Goal: Task Accomplishment & Management: Manage account settings

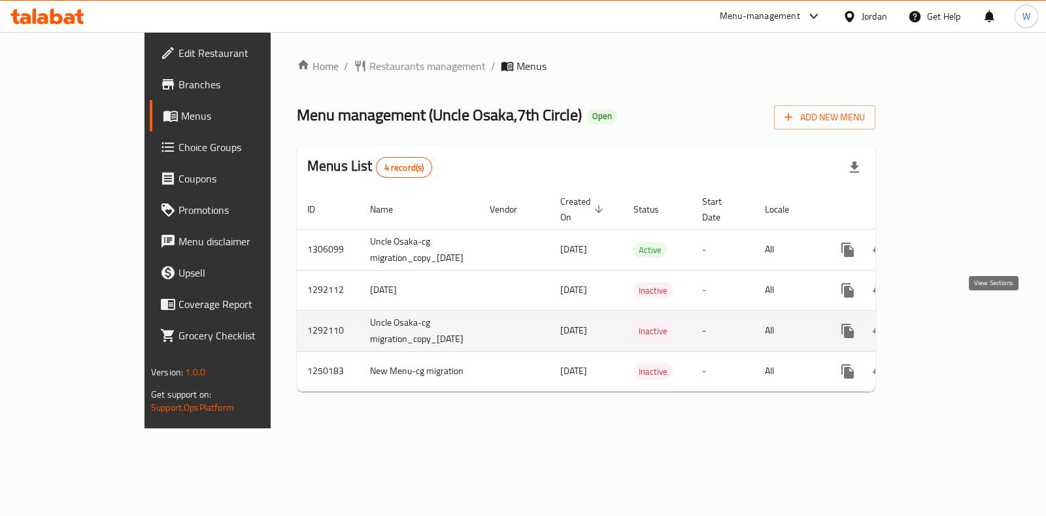
click at [958, 315] on link "enhanced table" at bounding box center [942, 330] width 31 height 31
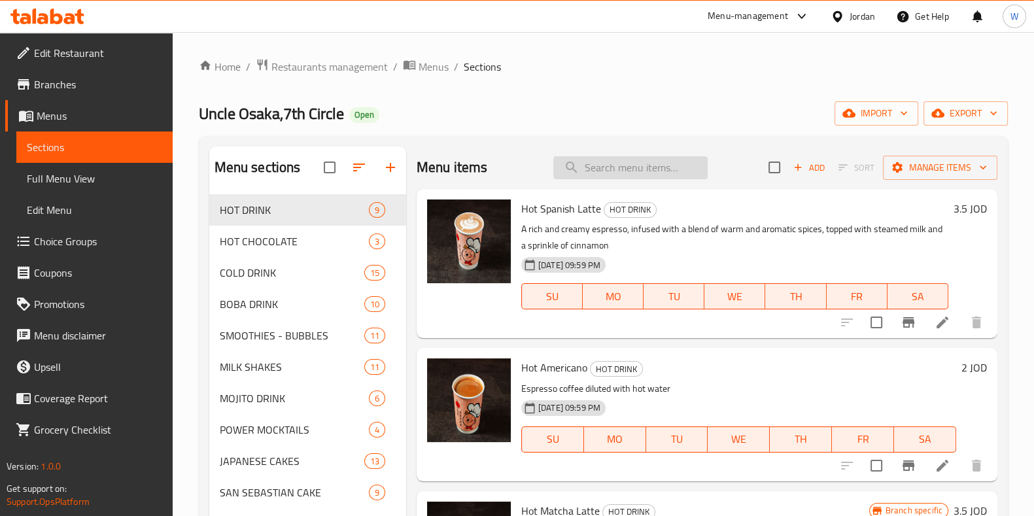
click at [644, 171] on input "search" at bounding box center [630, 167] width 154 height 23
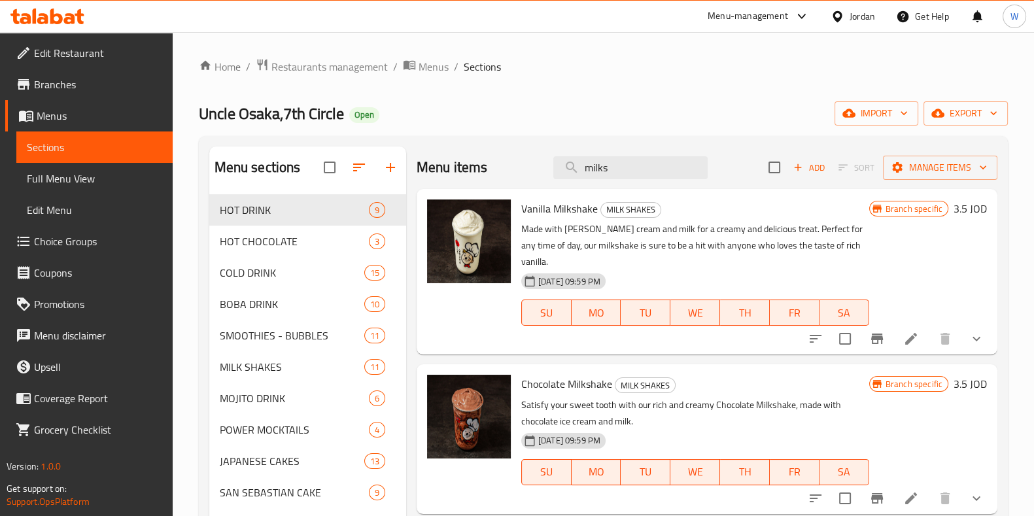
type input "milks"
click at [869, 333] on icon "Branch-specific-item" at bounding box center [877, 339] width 16 height 16
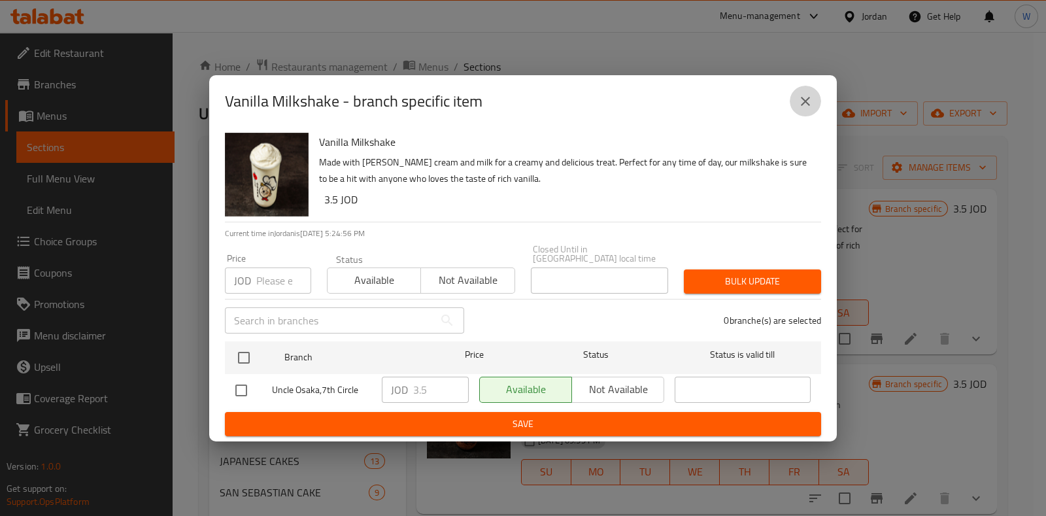
click at [813, 106] on icon "close" at bounding box center [806, 102] width 16 height 16
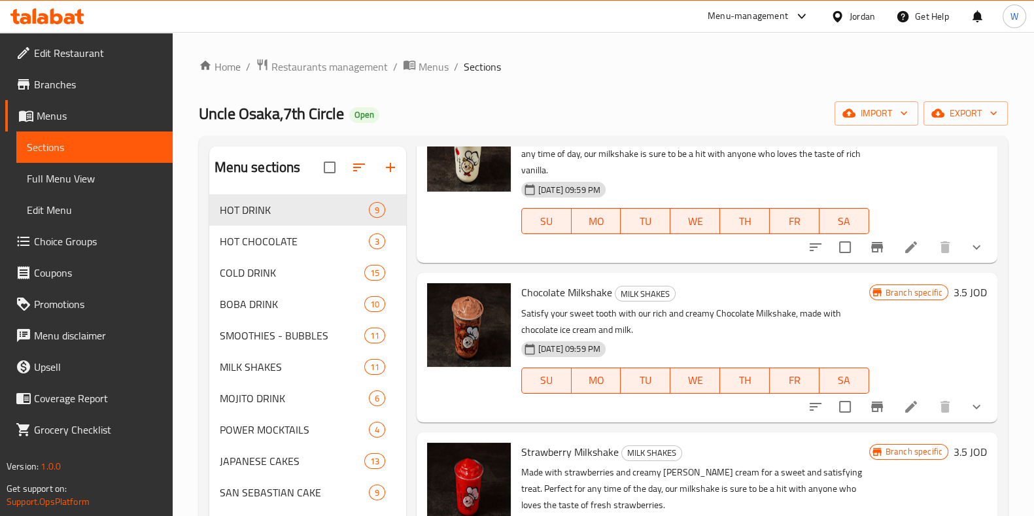
scroll to position [163, 0]
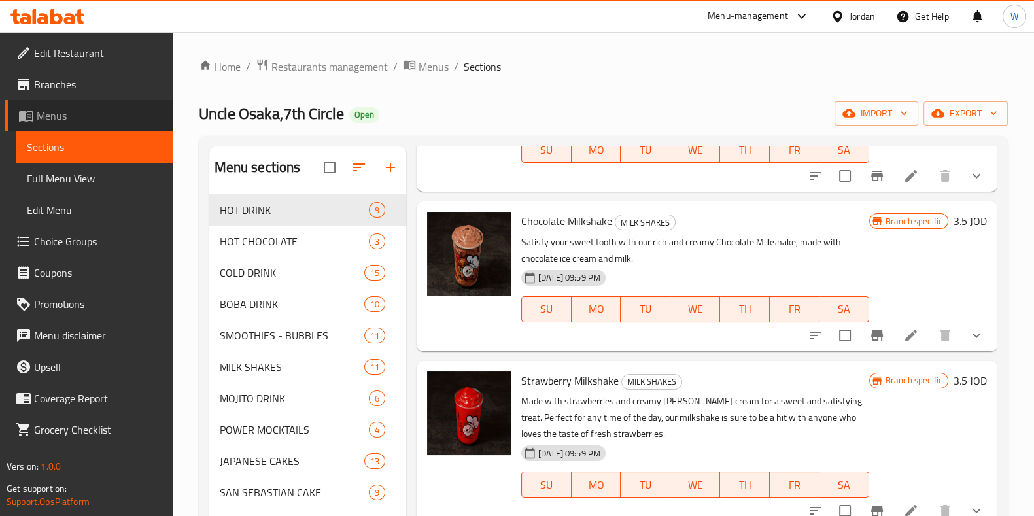
click at [114, 121] on span "Menus" at bounding box center [100, 116] width 126 height 16
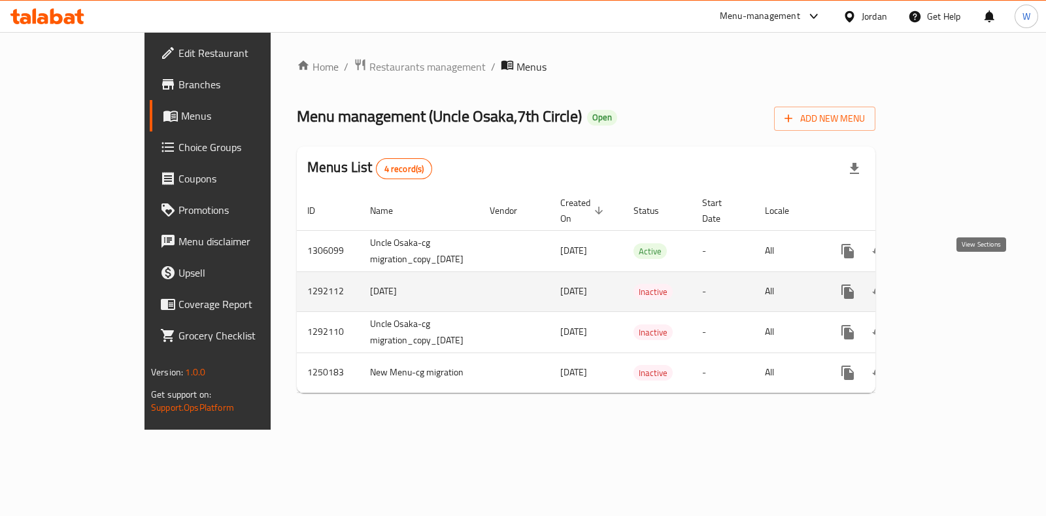
click at [958, 276] on link "enhanced table" at bounding box center [942, 291] width 31 height 31
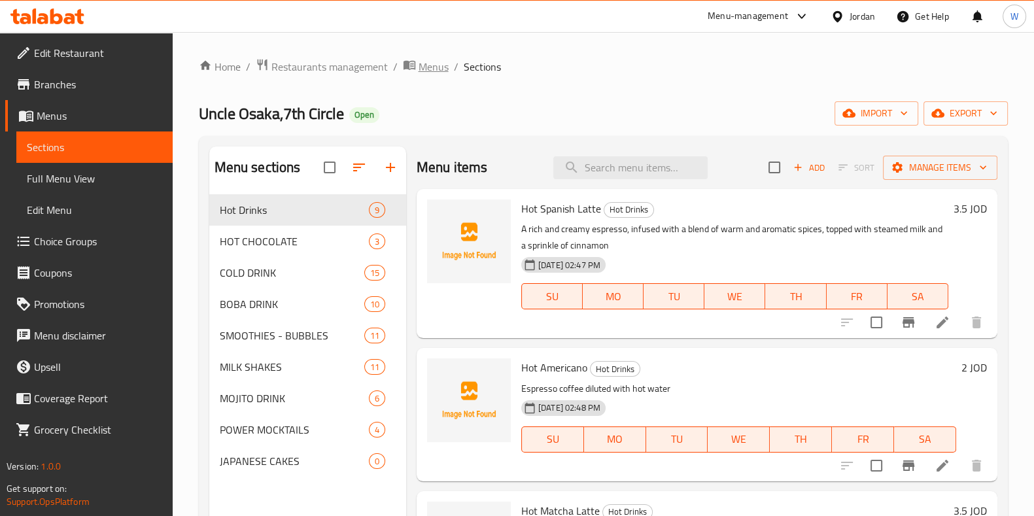
click at [409, 71] on icon "breadcrumb" at bounding box center [409, 64] width 13 height 13
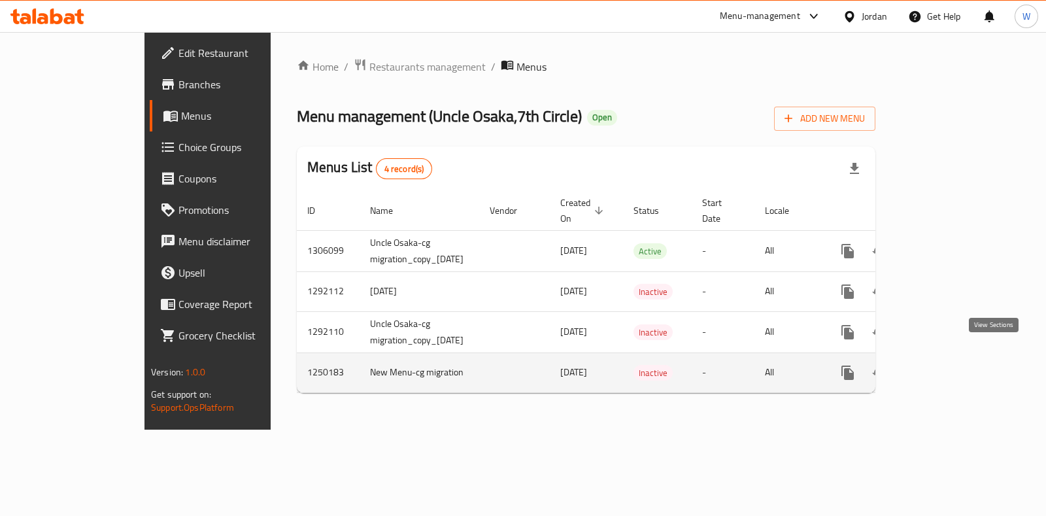
click at [950, 365] on icon "enhanced table" at bounding box center [942, 373] width 16 height 16
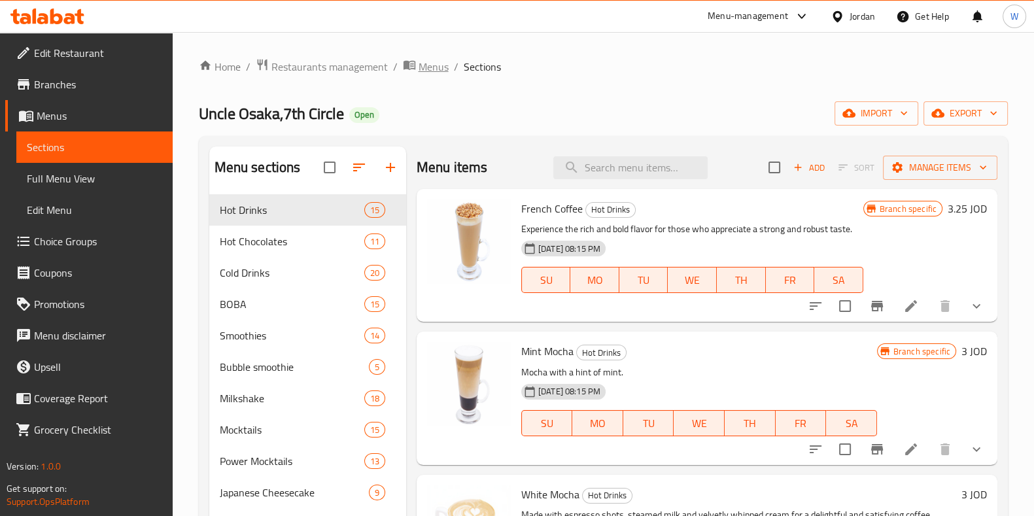
click at [418, 66] on span "Menus" at bounding box center [433, 67] width 30 height 16
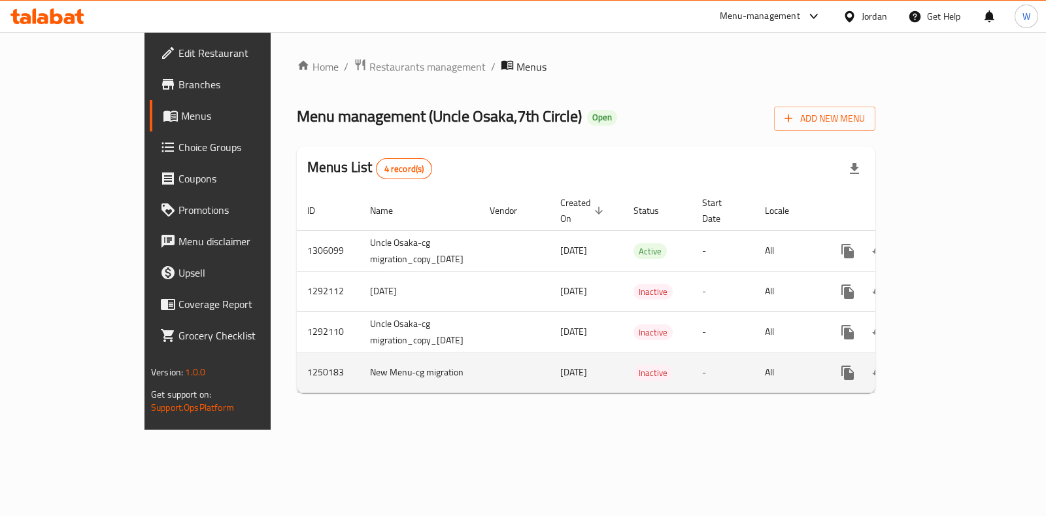
click at [887, 365] on icon "enhanced table" at bounding box center [880, 373] width 16 height 16
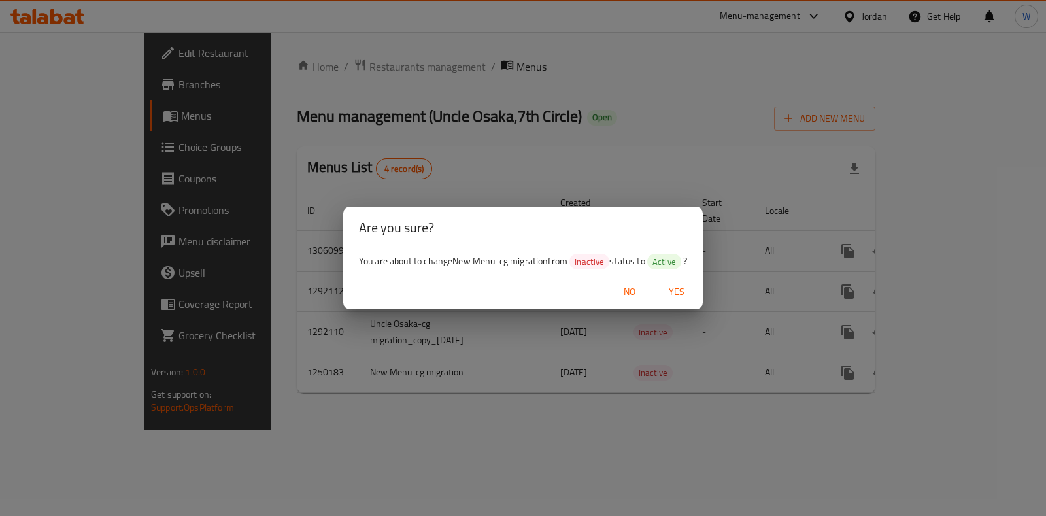
click at [671, 291] on span "Yes" at bounding box center [676, 292] width 31 height 16
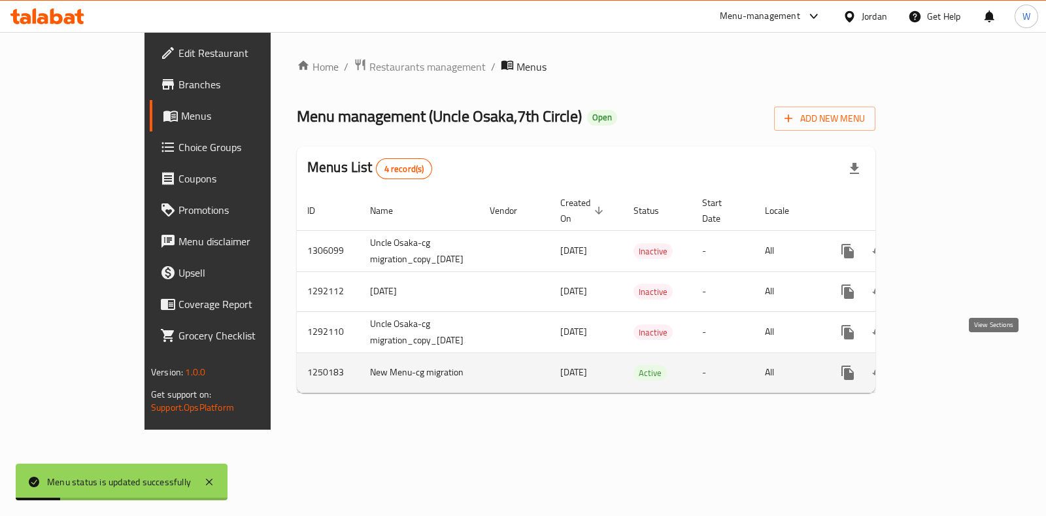
click at [950, 365] on icon "enhanced table" at bounding box center [942, 373] width 16 height 16
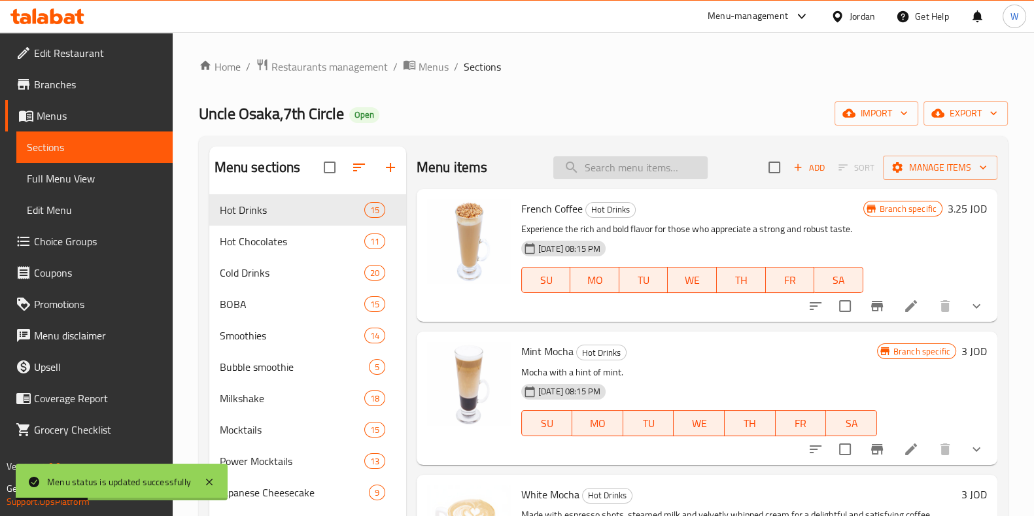
click at [580, 169] on input "search" at bounding box center [630, 167] width 154 height 23
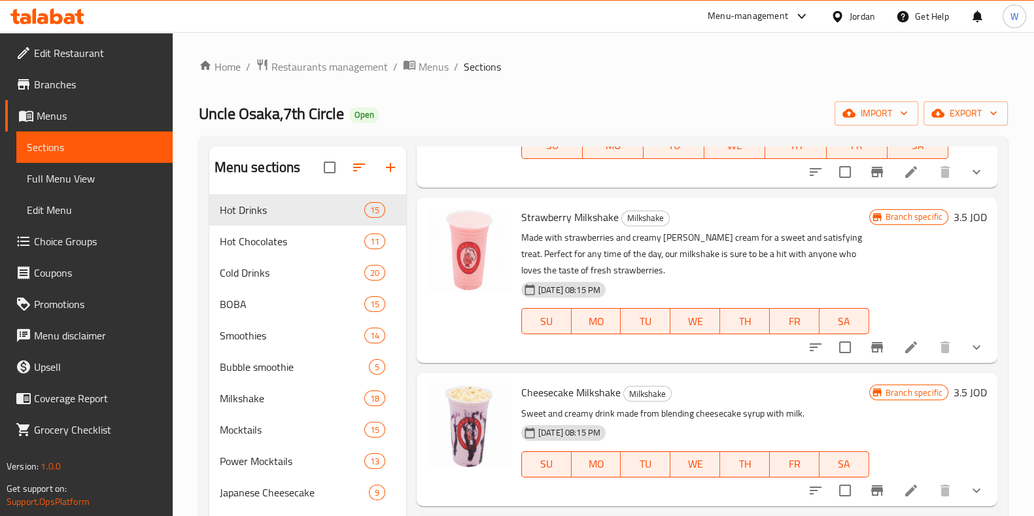
scroll to position [409, 0]
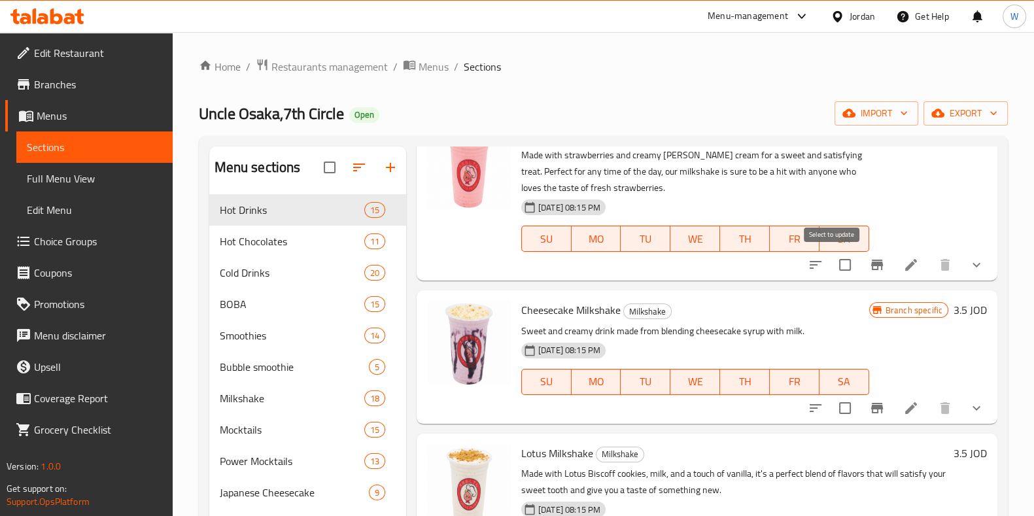
type input "milks"
click at [869, 267] on icon "Branch-specific-item" at bounding box center [877, 265] width 16 height 16
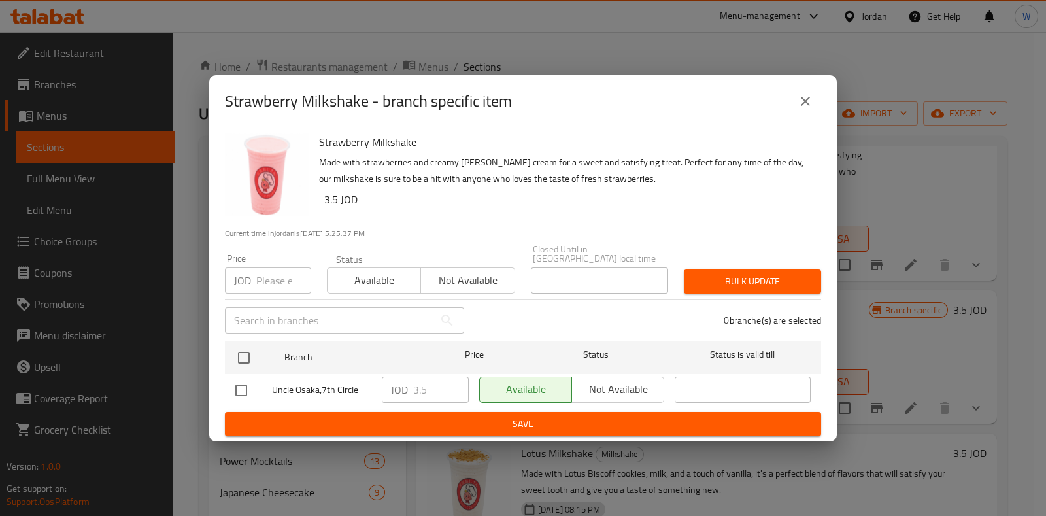
click at [789, 101] on div "Strawberry Milkshake - branch specific item" at bounding box center [523, 101] width 596 height 31
click at [795, 101] on button "close" at bounding box center [805, 101] width 31 height 31
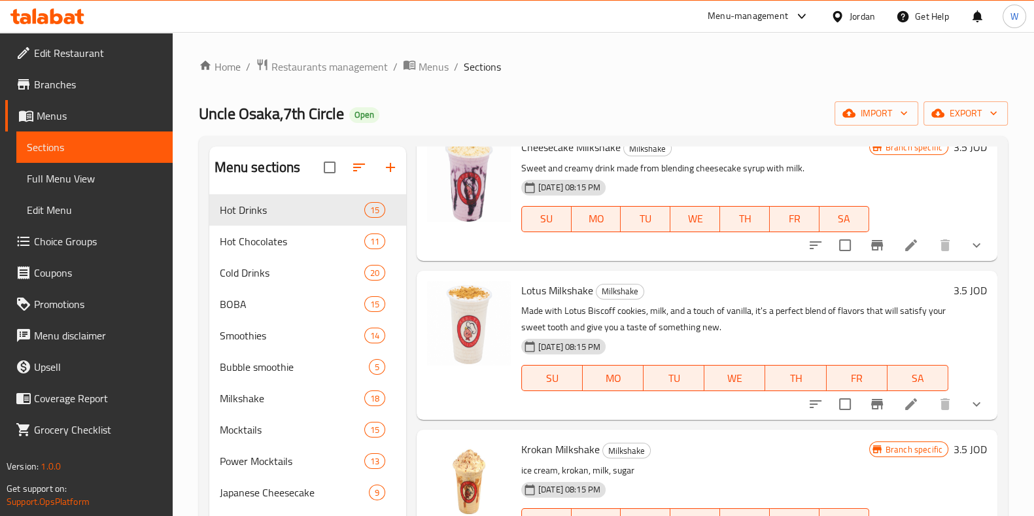
scroll to position [736, 0]
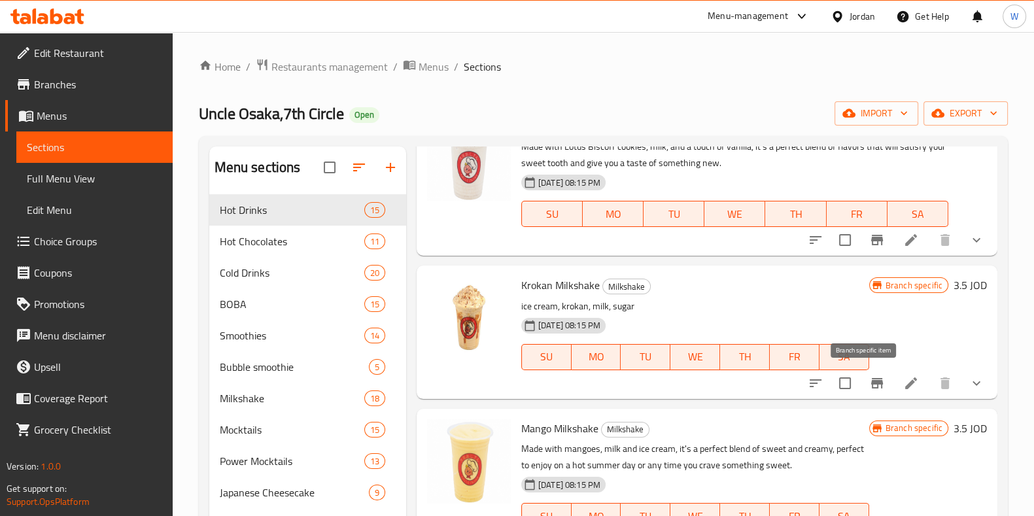
click at [869, 380] on icon "Branch-specific-item" at bounding box center [877, 383] width 16 height 16
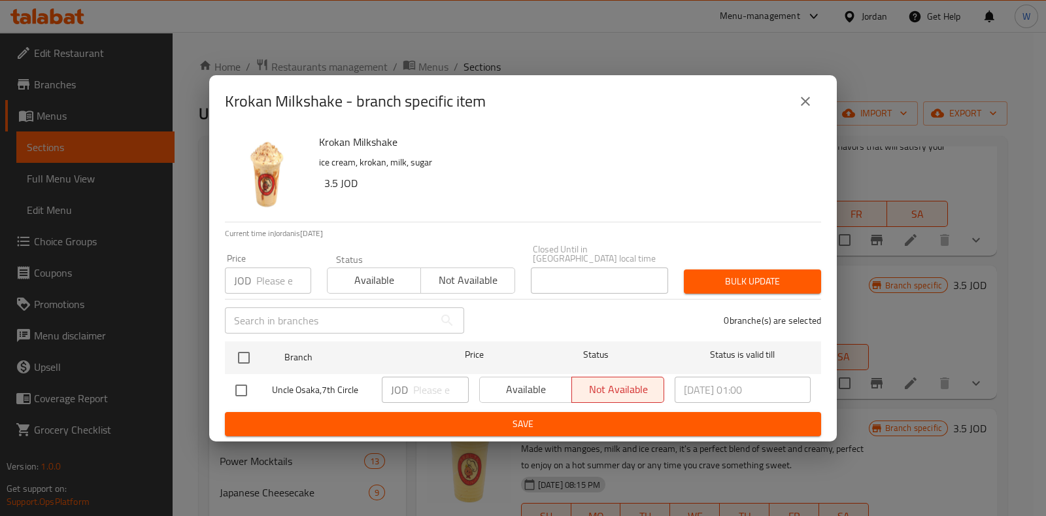
click at [803, 91] on button "close" at bounding box center [805, 101] width 31 height 31
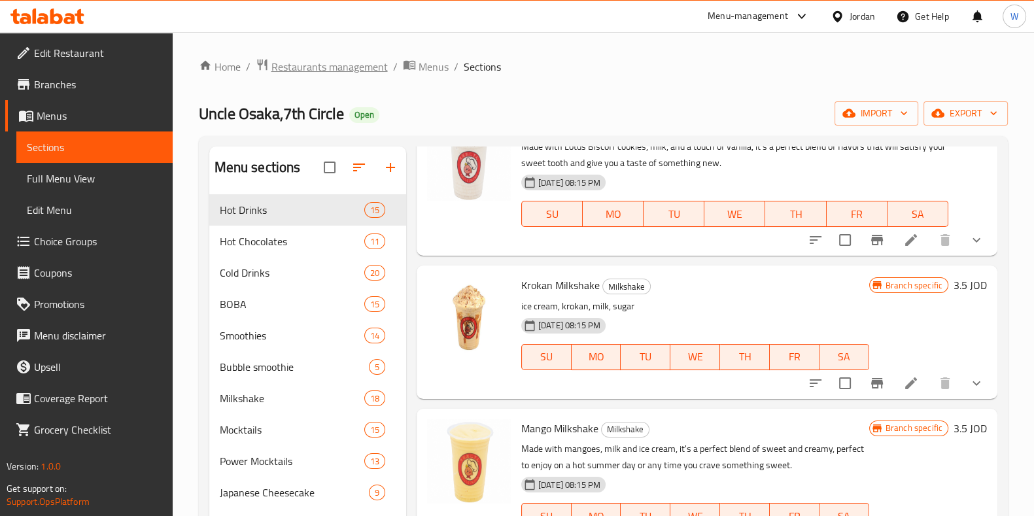
click at [360, 61] on span "Restaurants management" at bounding box center [329, 67] width 116 height 16
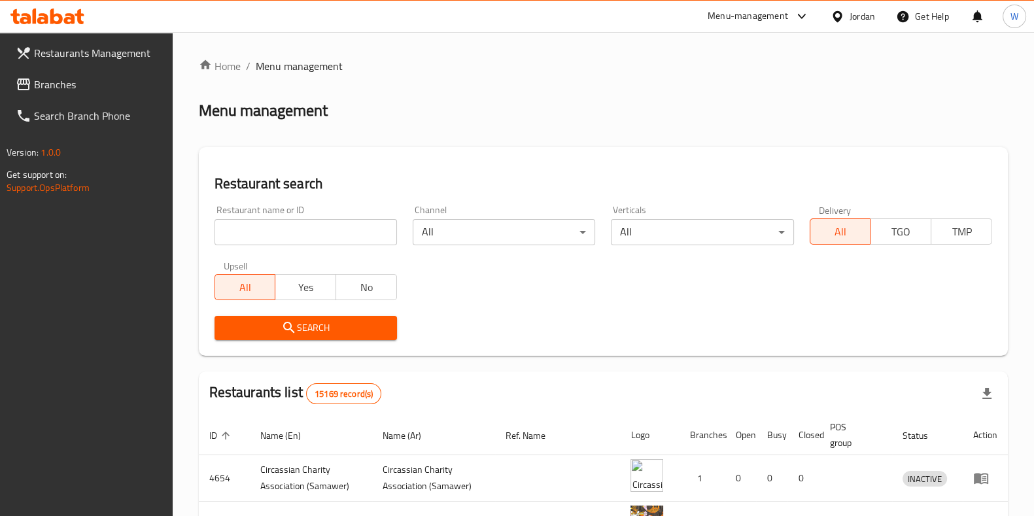
click at [299, 217] on div "Restaurant name or ID Restaurant name or ID" at bounding box center [305, 225] width 182 height 40
click at [349, 240] on input "search" at bounding box center [305, 232] width 182 height 26
type input "[GEOGRAPHIC_DATA]"
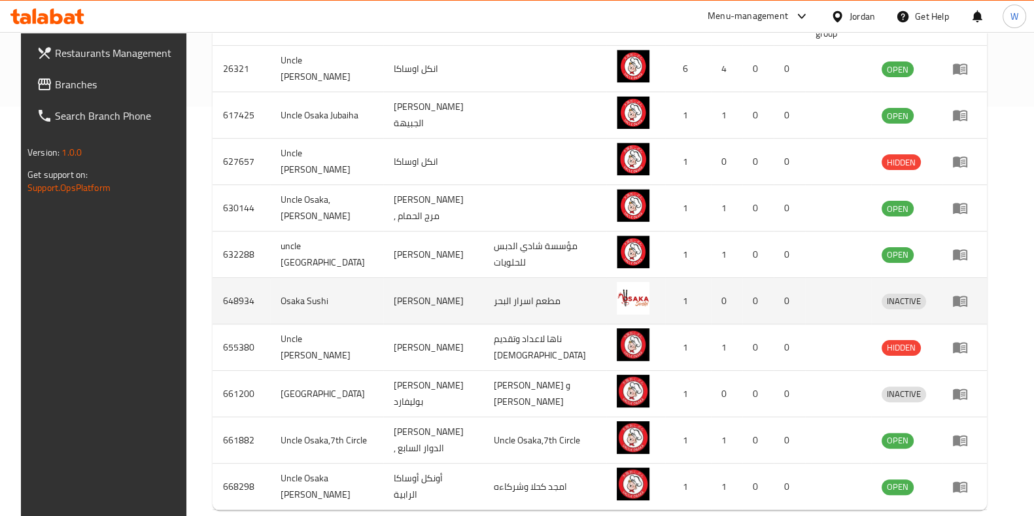
scroll to position [475, 0]
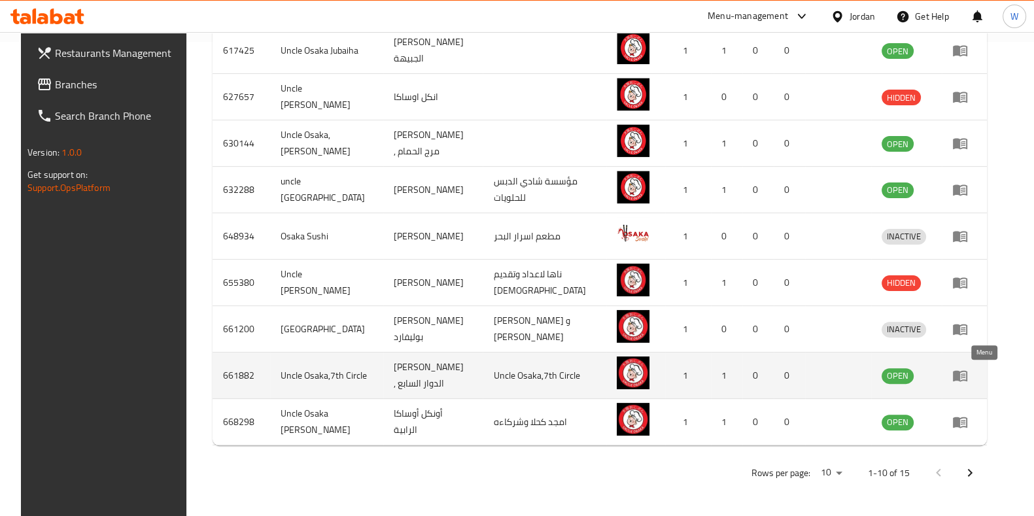
click at [967, 377] on icon "enhanced table" at bounding box center [960, 376] width 14 height 11
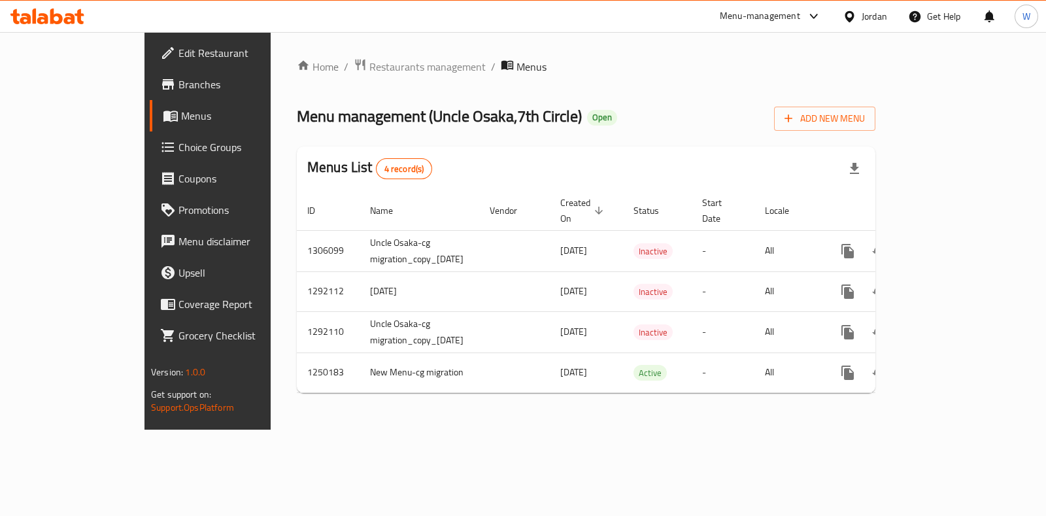
click at [179, 86] on span "Branches" at bounding box center [244, 85] width 130 height 16
